Goal: Navigation & Orientation: Find specific page/section

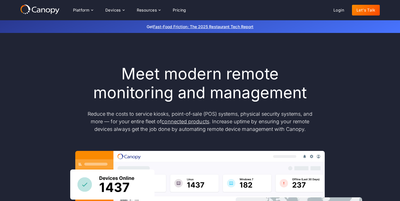
click at [118, 10] on div "Devices" at bounding box center [112, 10] width 15 height 4
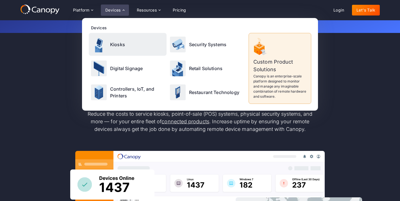
click at [113, 48] on div "Kiosks" at bounding box center [128, 44] width 78 height 23
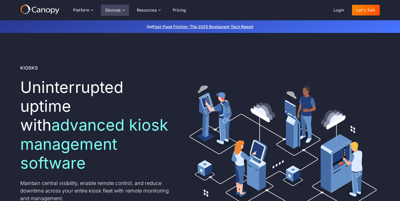
click at [117, 6] on div "Devices" at bounding box center [115, 9] width 28 height 11
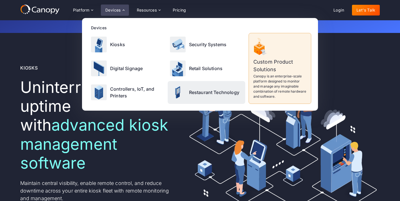
click at [196, 90] on p "Restaurant Technology" at bounding box center [214, 92] width 50 height 7
